Goal: Navigation & Orientation: Find specific page/section

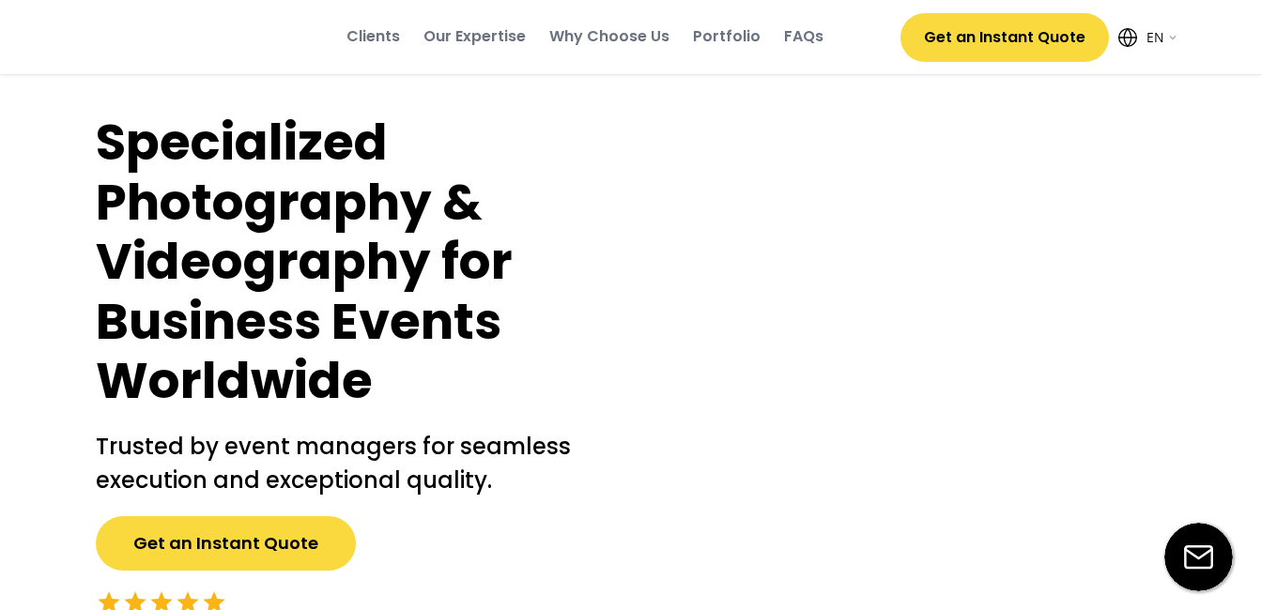
select select ""en""
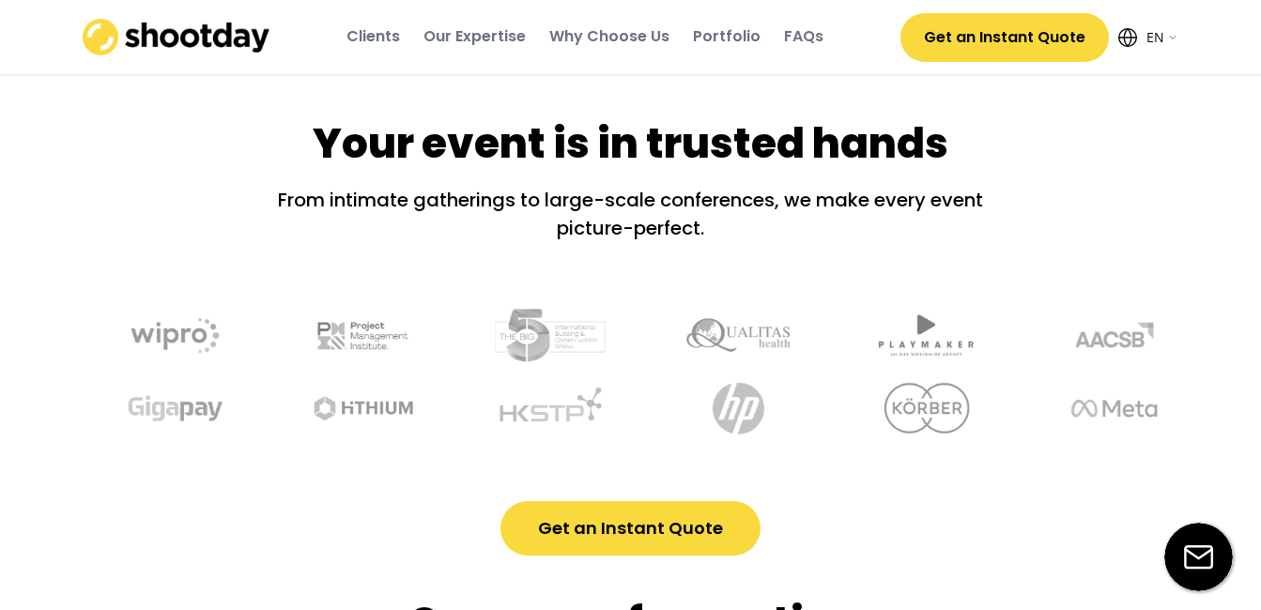
scroll to position [761, 0]
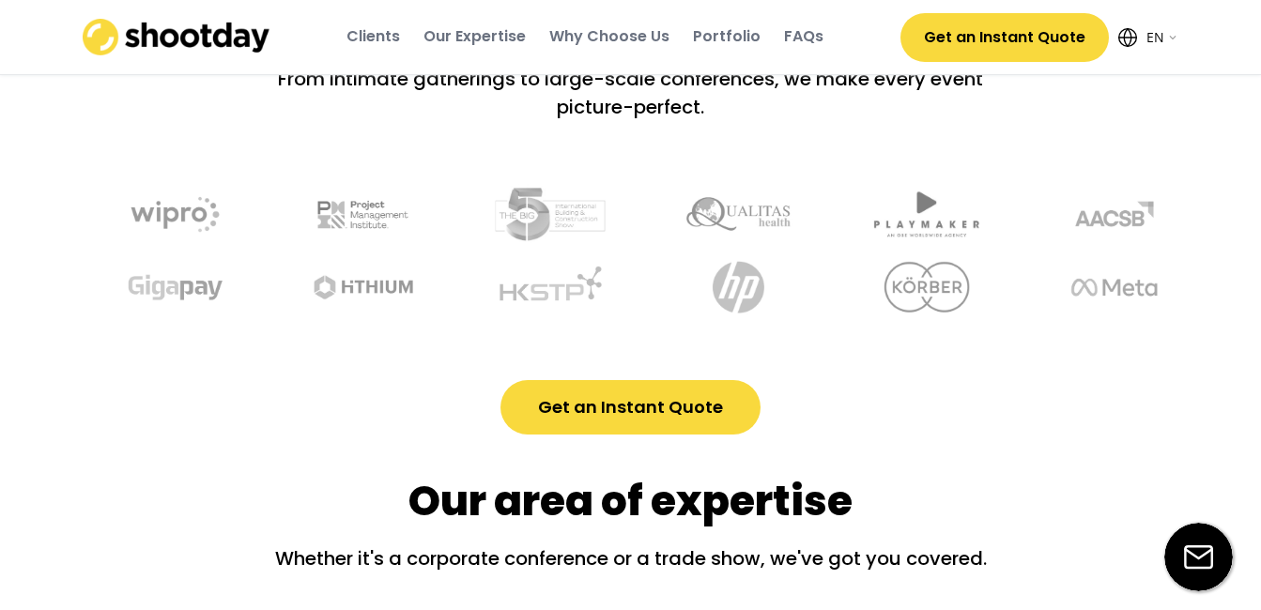
click at [853, 206] on img at bounding box center [925, 214] width 145 height 81
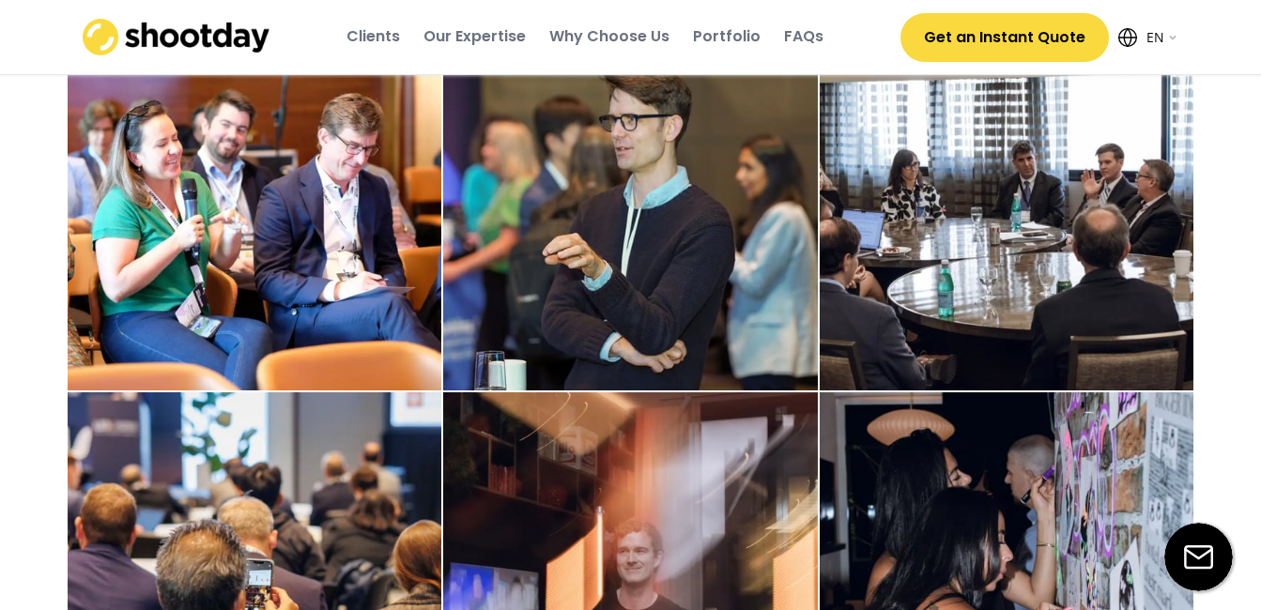
scroll to position [3099, 0]
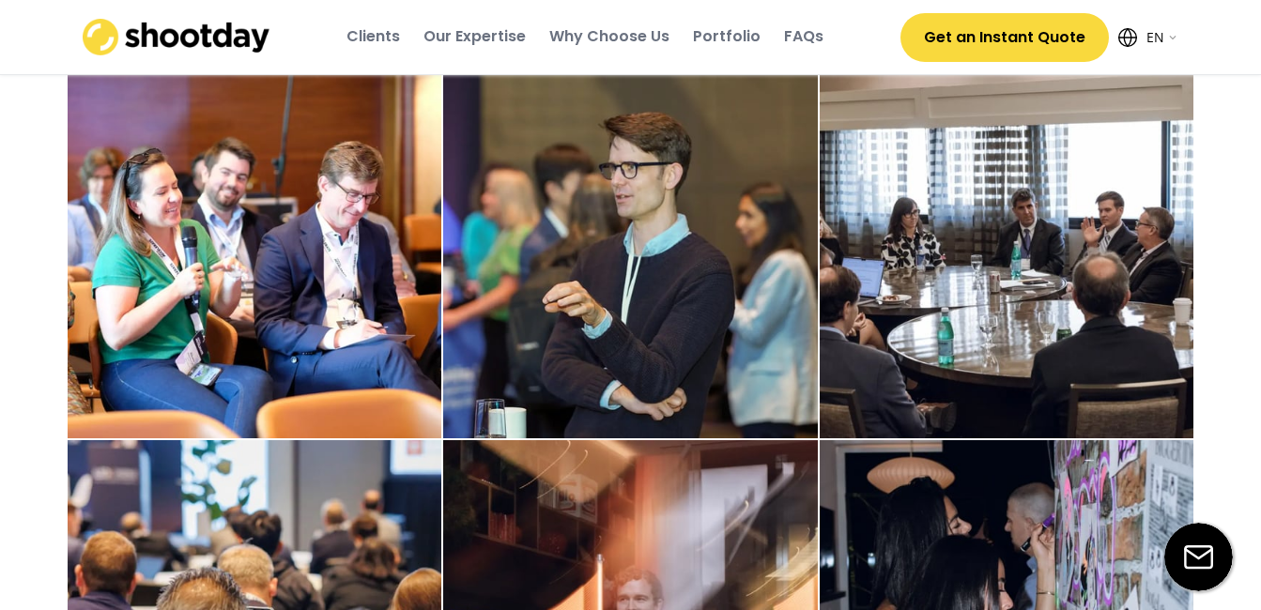
click at [1173, 32] on select "English EN AR" at bounding box center [1161, 38] width 38 height 38
click at [1142, 19] on select "English EN AR" at bounding box center [1161, 38] width 38 height 38
select select ""ar""
